Goal: Task Accomplishment & Management: Complete application form

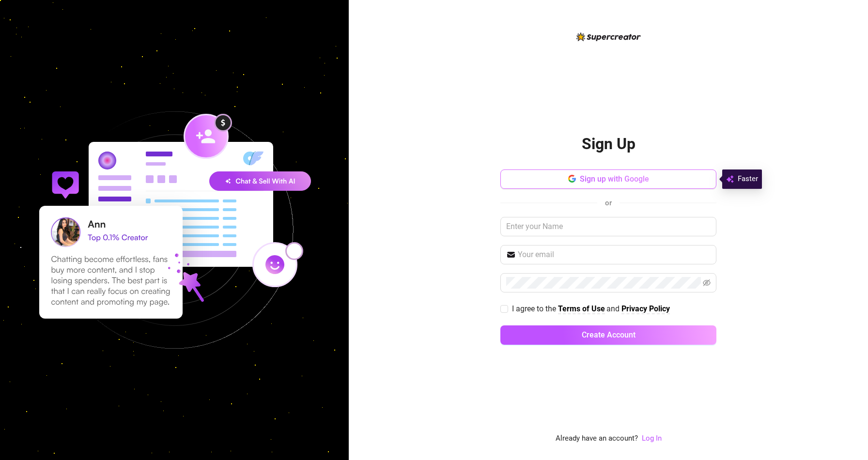
click at [629, 175] on span "Sign up with Google" at bounding box center [614, 178] width 69 height 9
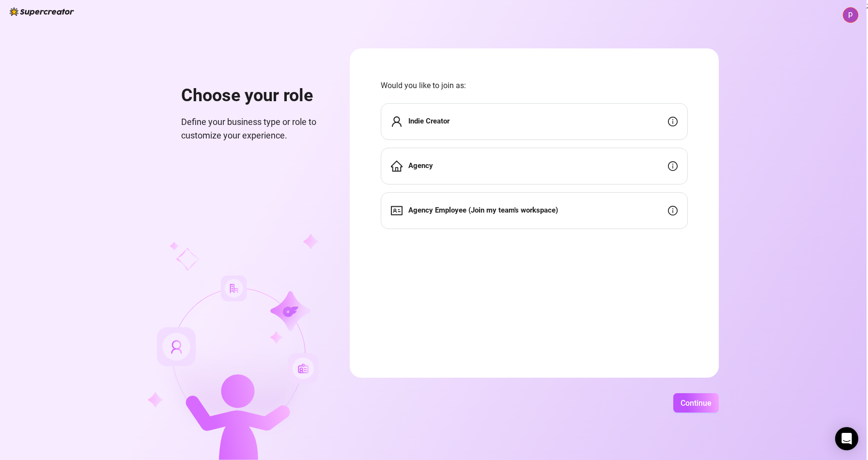
click at [456, 125] on div "Indie Creator" at bounding box center [534, 121] width 307 height 37
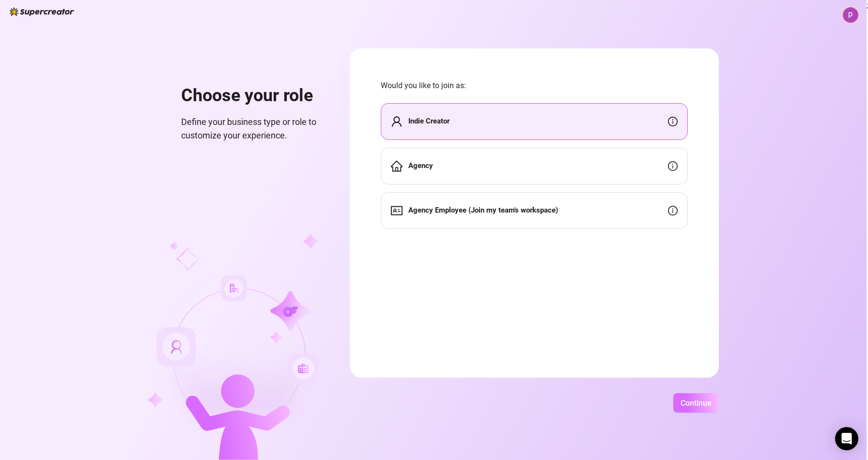
click at [689, 412] on button "Continue" at bounding box center [696, 402] width 46 height 19
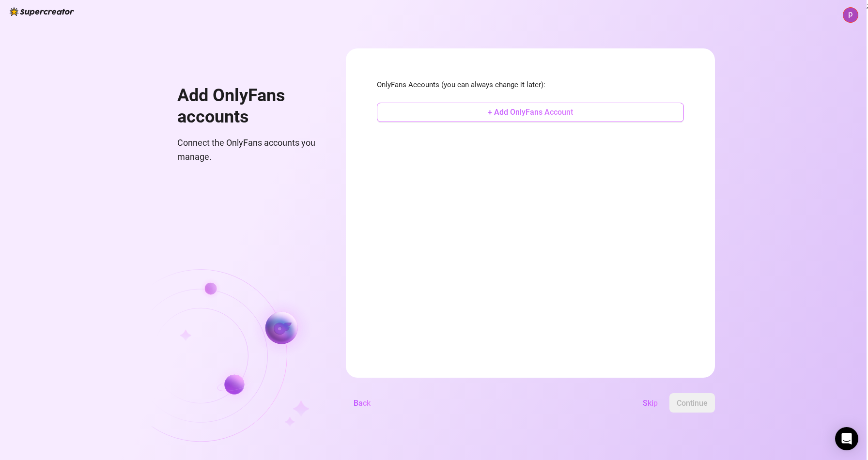
click at [518, 113] on span "+ Add OnlyFans Account" at bounding box center [530, 112] width 85 height 9
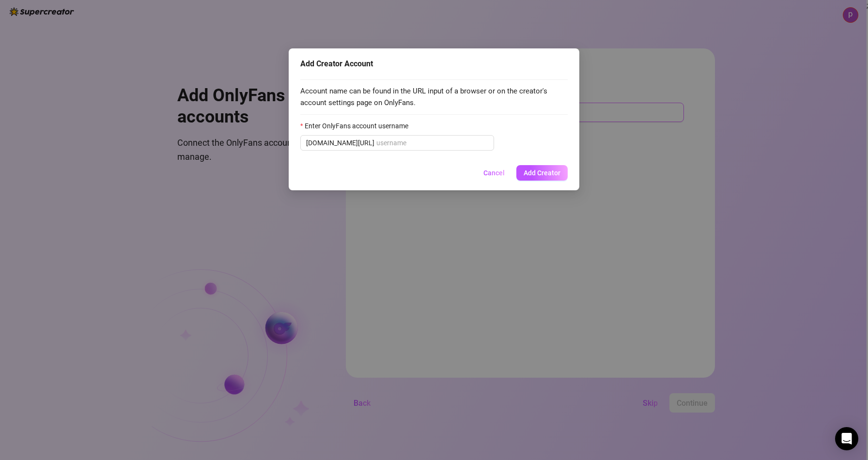
click at [518, 113] on div "Account name can be found in the URL input of a browser or on the creator's acc…" at bounding box center [433, 117] width 267 height 86
click at [431, 143] on input "Enter OnlyFans account username" at bounding box center [432, 143] width 112 height 11
type input "h"
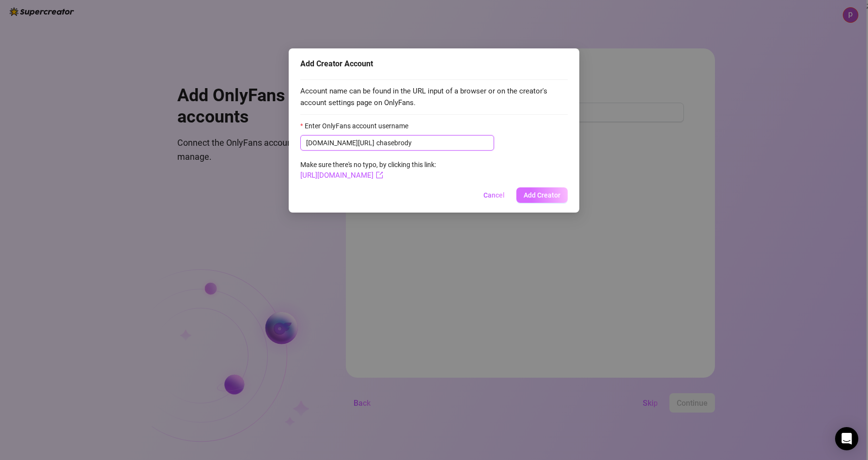
type input "chasebrody"
click at [552, 199] on span "Add Creator" at bounding box center [542, 195] width 37 height 8
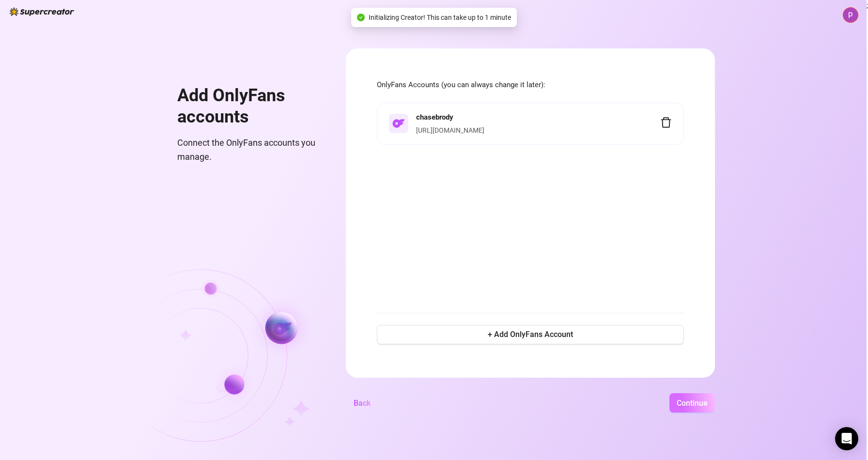
click at [678, 402] on span "Continue" at bounding box center [692, 403] width 31 height 9
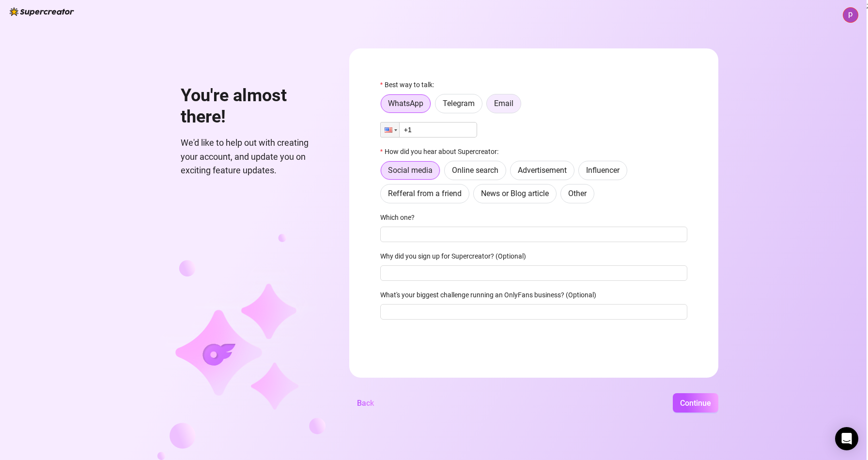
click at [498, 99] on span "Email" at bounding box center [503, 103] width 19 height 9
click at [489, 106] on input "Email" at bounding box center [489, 106] width 0 height 0
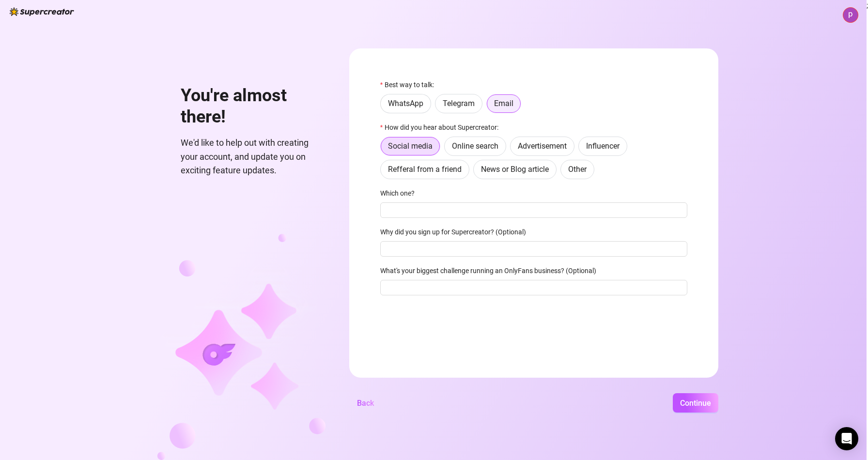
click at [505, 109] on label "Email" at bounding box center [503, 103] width 35 height 19
click at [490, 107] on input "Email" at bounding box center [490, 107] width 0 height 0
click at [460, 154] on label "Online search" at bounding box center [475, 146] width 62 height 19
click at [447, 149] on input "Online search" at bounding box center [447, 149] width 0 height 0
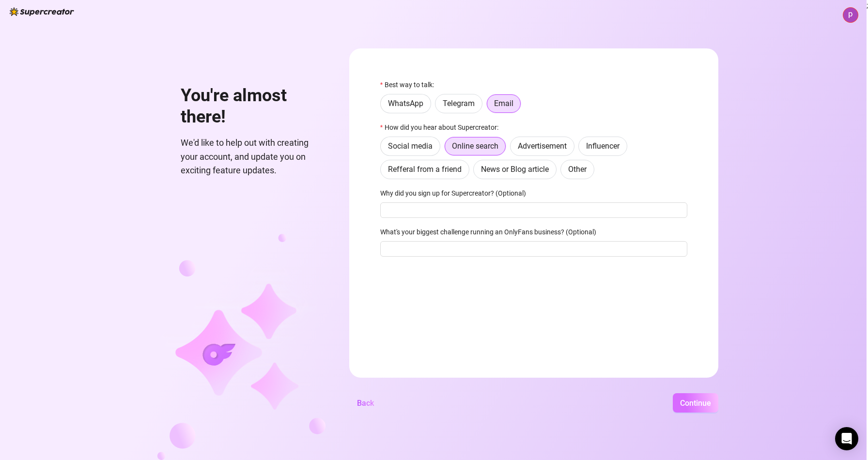
click at [690, 405] on span "Continue" at bounding box center [695, 403] width 31 height 9
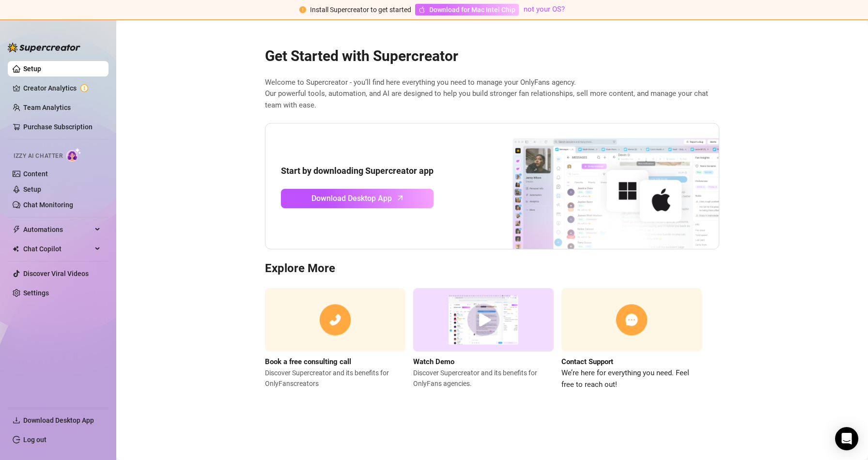
click at [474, 10] on span "Download for Mac Intel Chip" at bounding box center [472, 9] width 86 height 11
